Goal: Information Seeking & Learning: Learn about a topic

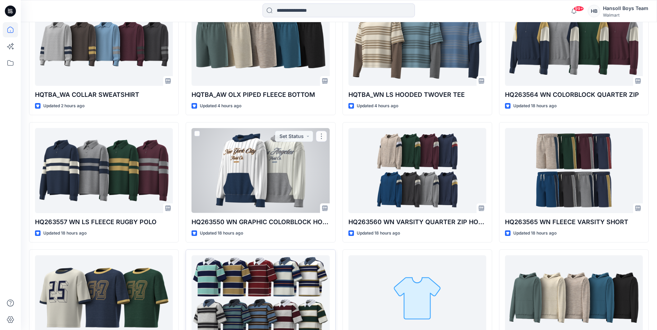
scroll to position [298, 0]
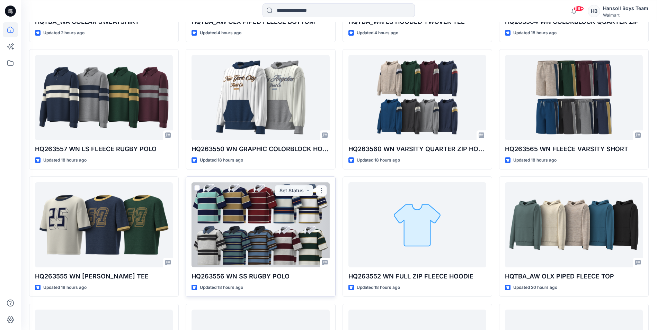
click at [257, 221] on div at bounding box center [261, 225] width 138 height 85
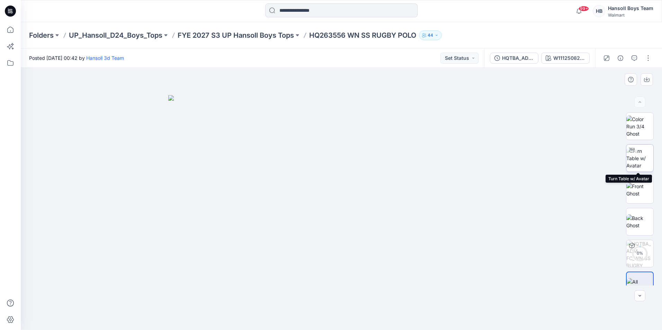
click at [632, 158] on img at bounding box center [639, 159] width 27 height 22
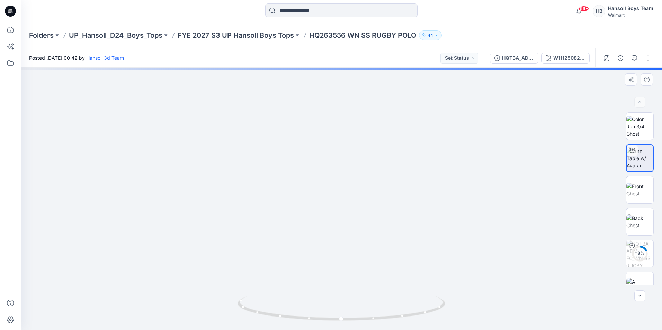
drag, startPoint x: 358, startPoint y: 127, endPoint x: 318, endPoint y: 232, distance: 112.0
click at [318, 232] on img at bounding box center [305, 51] width 1017 height 559
drag, startPoint x: 265, startPoint y: 154, endPoint x: 301, endPoint y: 207, distance: 63.7
click at [301, 207] on img at bounding box center [291, 14] width 1418 height 632
drag, startPoint x: 363, startPoint y: 191, endPoint x: 377, endPoint y: 204, distance: 19.9
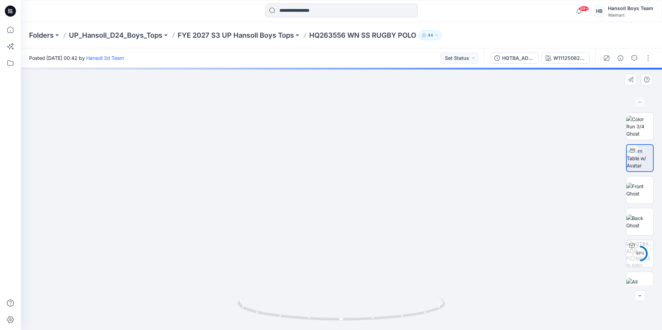
click at [377, 204] on img at bounding box center [301, 20] width 1418 height 622
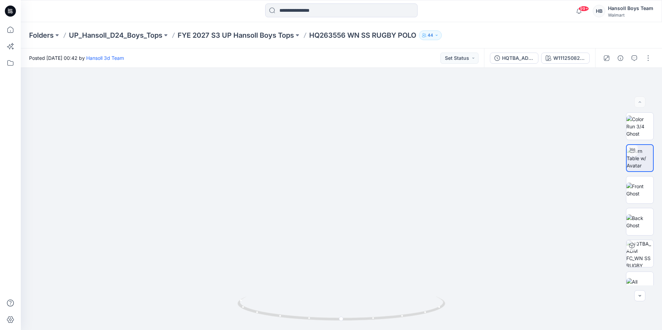
click at [504, 20] on div "99+ Notifications Hansoll 3d Team has updated HQTBA_WA COLLAR SWEATSHIRT with H…" at bounding box center [341, 11] width 641 height 22
drag, startPoint x: 614, startPoint y: 41, endPoint x: 652, endPoint y: 53, distance: 39.6
click at [614, 40] on div "Folders UP_Hansoll_D24_Boys_Tops FYE 2027 S3 UP Hansoll Boys Tops HQ263556 WN S…" at bounding box center [341, 35] width 641 height 26
click at [526, 29] on div "Folders UP_Hansoll_D24_Boys_Tops FYE 2027 S3 UP Hansoll Boys Tops HQ263556 WN S…" at bounding box center [341, 35] width 641 height 26
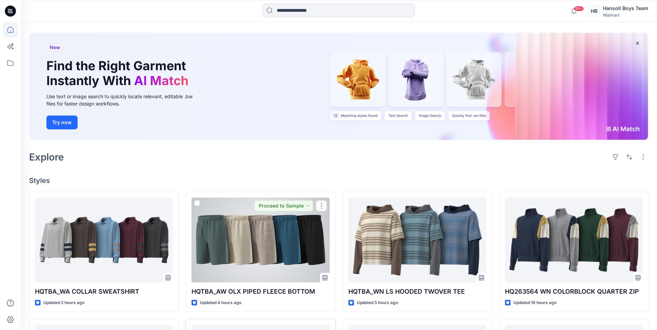
scroll to position [235, 0]
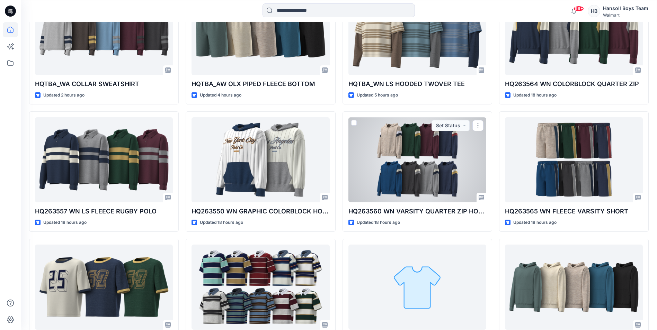
drag, startPoint x: 404, startPoint y: 154, endPoint x: 402, endPoint y: 160, distance: 6.8
click at [404, 154] on div at bounding box center [417, 159] width 138 height 85
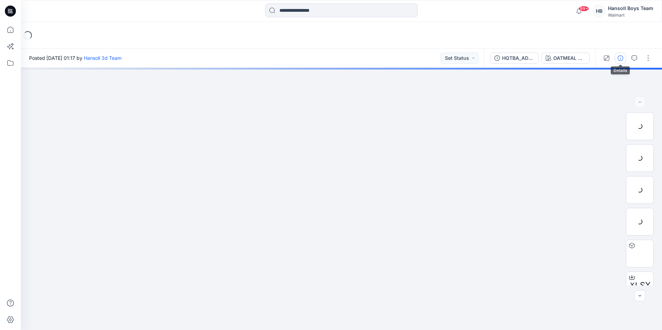
click at [623, 59] on icon "button" at bounding box center [621, 58] width 6 height 6
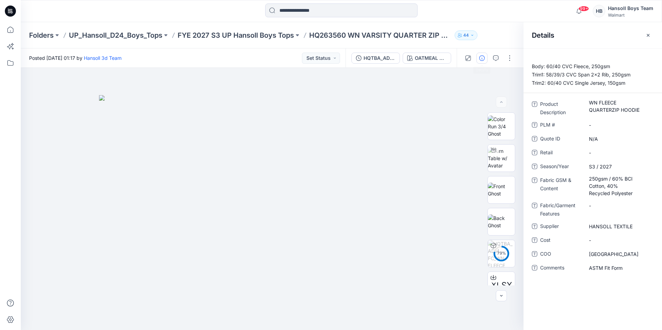
click at [507, 24] on div "Folders UP_Hansoll_D24_Boys_Tops FYE 2027 S3 UP Hansoll Boys Tops HQ263560 WN V…" at bounding box center [341, 35] width 641 height 26
